Goal: Transaction & Acquisition: Subscribe to service/newsletter

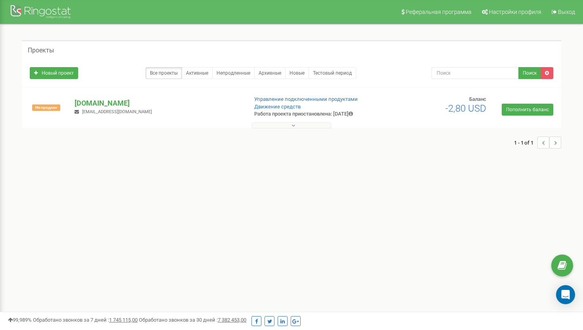
click at [552, 119] on div "Не продлен [DOMAIN_NAME] [EMAIL_ADDRESS][DOMAIN_NAME] Управление подключенными …" at bounding box center [292, 112] width 536 height 32
click at [543, 115] on link "Пополнить баланс" at bounding box center [528, 110] width 52 height 12
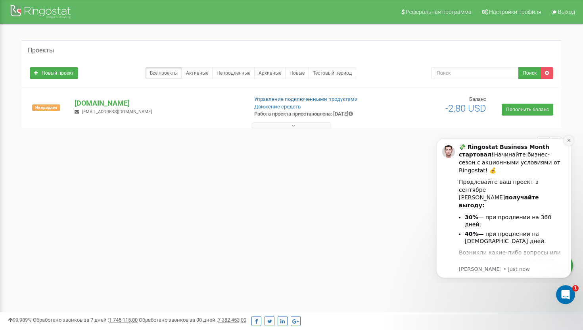
click at [570, 142] on icon "Dismiss notification" at bounding box center [569, 140] width 4 height 4
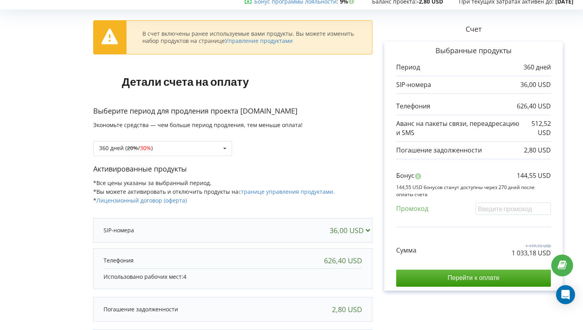
scroll to position [54, 0]
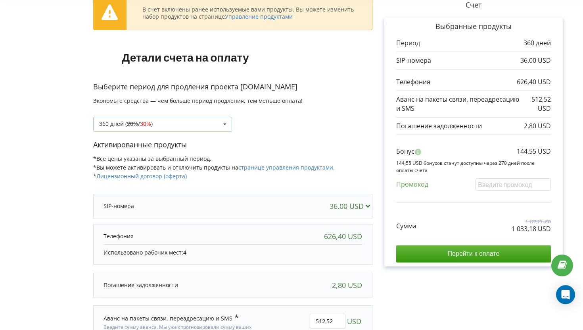
click at [186, 119] on div "360 дней ( 20% / 30% ) 30 дней 20% / 30% 30% / 40%" at bounding box center [162, 124] width 139 height 15
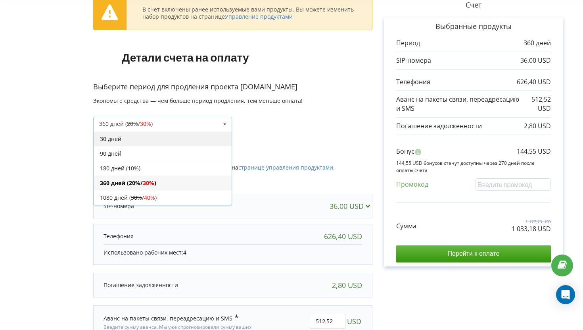
click at [169, 141] on div "30 дней" at bounding box center [163, 138] width 138 height 15
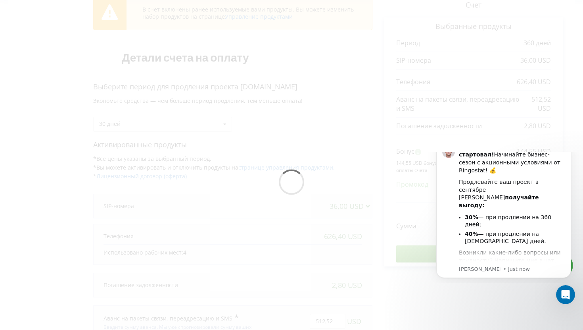
scroll to position [0, 0]
click at [569, 142] on icon "Dismiss notification" at bounding box center [569, 140] width 4 height 4
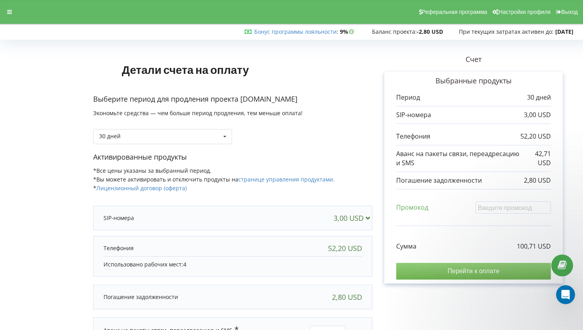
click at [444, 275] on input "Перейти к оплате" at bounding box center [473, 271] width 155 height 17
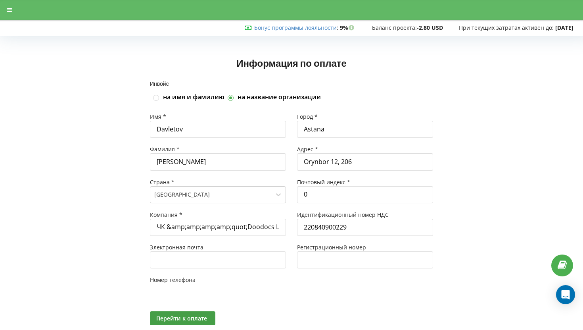
type input "+7"
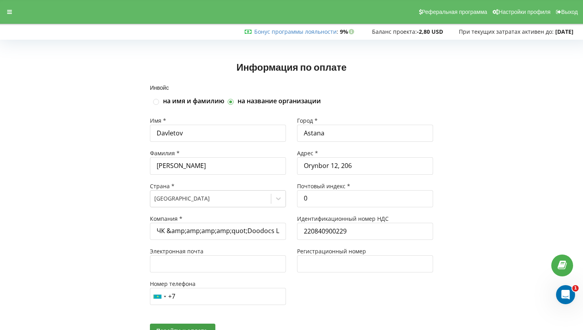
scroll to position [36, 0]
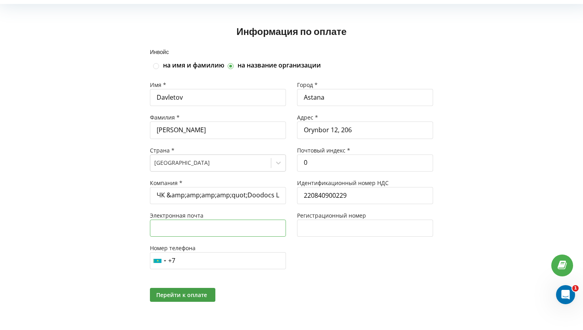
click at [192, 231] on input "text" at bounding box center [218, 227] width 136 height 17
type input "fedoskin@doodocs.kz"
click at [201, 266] on input "+7" at bounding box center [218, 260] width 136 height 17
type input "+7 707 922 8221"
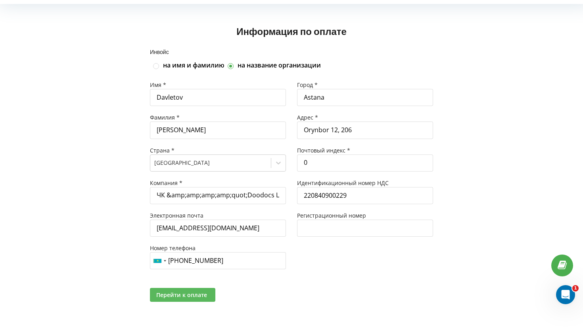
click at [179, 289] on button "Перейти к оплате" at bounding box center [182, 295] width 65 height 14
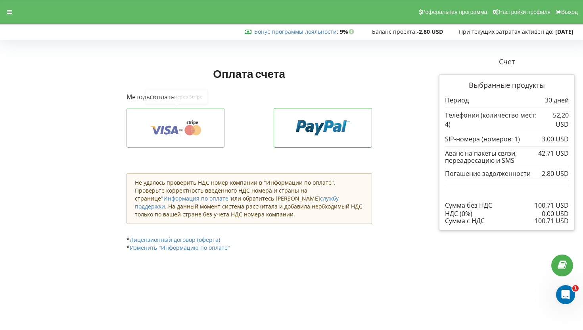
click at [188, 139] on button at bounding box center [176, 128] width 98 height 40
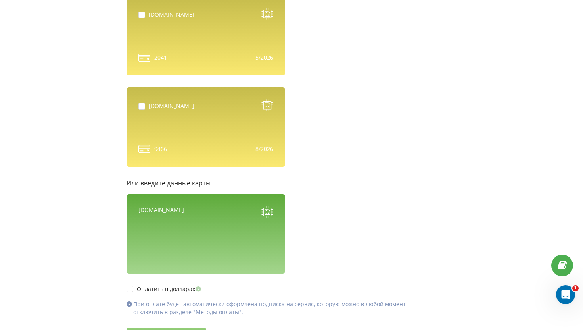
scroll to position [262, 0]
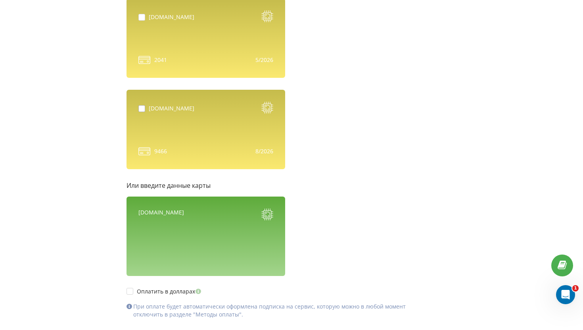
click at [143, 105] on label at bounding box center [144, 105] width 10 height 0
checkbox input "true"
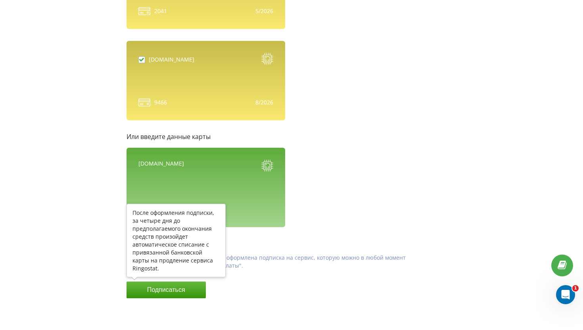
click at [162, 292] on button "Подписаться" at bounding box center [166, 289] width 79 height 17
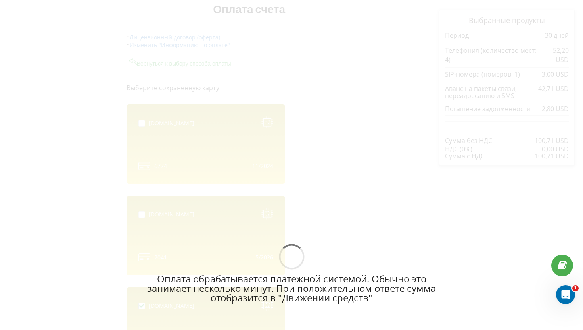
scroll to position [0, 0]
